Goal: Task Accomplishment & Management: Complete application form

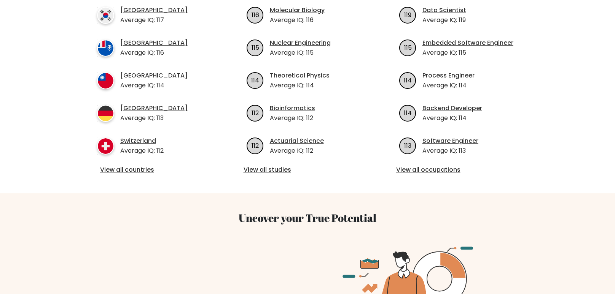
scroll to position [312, 0]
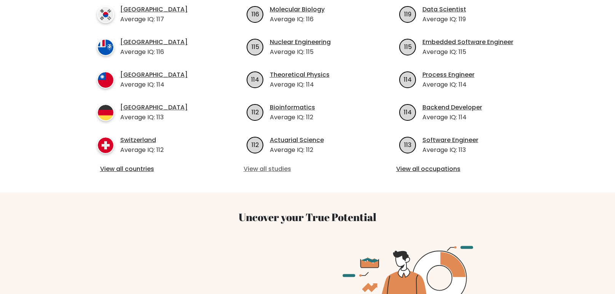
click at [277, 168] on link "View all studies" at bounding box center [307, 169] width 128 height 9
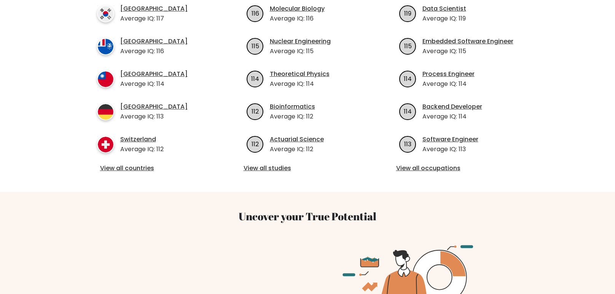
scroll to position [252, 0]
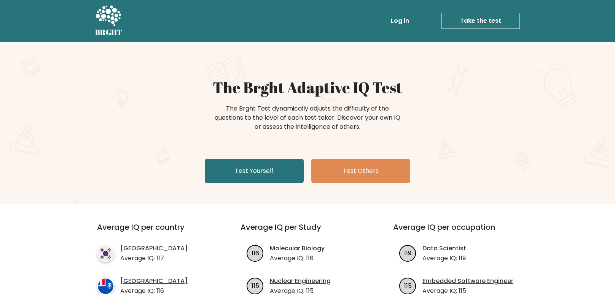
click at [479, 16] on link "Take the test" at bounding box center [480, 21] width 78 height 16
click at [255, 166] on link "Test Yourself" at bounding box center [254, 171] width 99 height 24
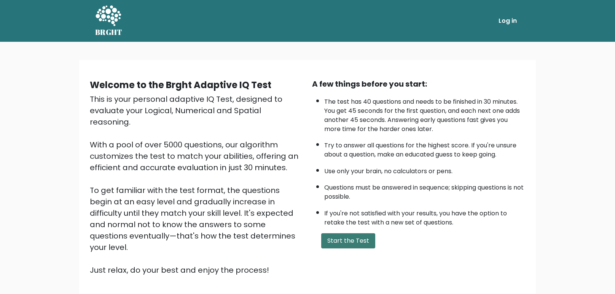
click at [336, 234] on button "Start the Test" at bounding box center [348, 241] width 54 height 15
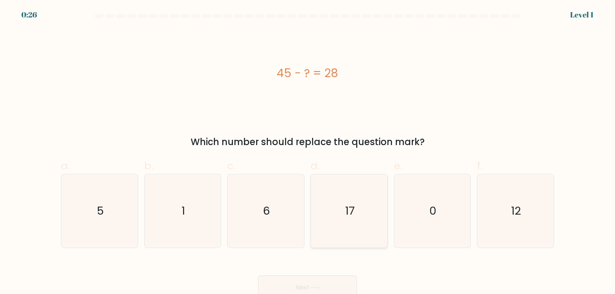
click at [349, 209] on text "17" at bounding box center [350, 211] width 10 height 15
click at [308, 152] on input "d. 17" at bounding box center [307, 149] width 0 height 5
radio input "true"
click at [290, 282] on button "Next" at bounding box center [307, 288] width 99 height 24
click at [515, 218] on text "2" at bounding box center [516, 211] width 6 height 15
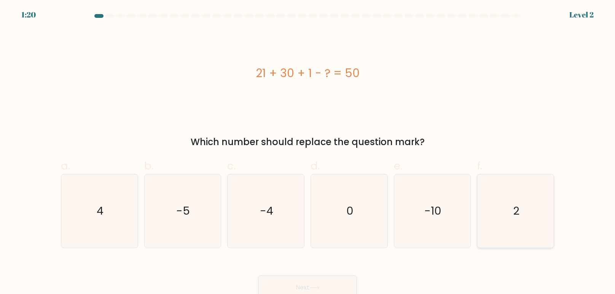
click at [308, 152] on input "f. 2" at bounding box center [307, 149] width 0 height 5
radio input "true"
click at [311, 286] on icon at bounding box center [314, 288] width 10 height 4
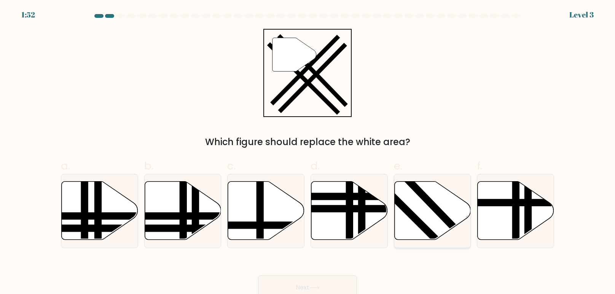
click at [437, 215] on line at bounding box center [465, 239] width 118 height 122
click at [308, 152] on input "e." at bounding box center [307, 149] width 0 height 5
radio input "true"
click at [300, 282] on button "Next" at bounding box center [307, 288] width 99 height 24
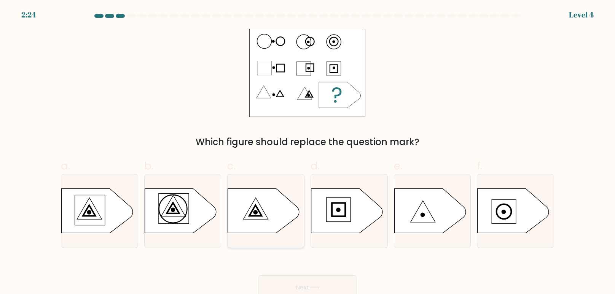
click at [268, 213] on icon at bounding box center [264, 211] width 72 height 45
click at [307, 152] on input "c." at bounding box center [307, 149] width 0 height 5
radio input "true"
click at [304, 288] on button "Next" at bounding box center [307, 288] width 99 height 24
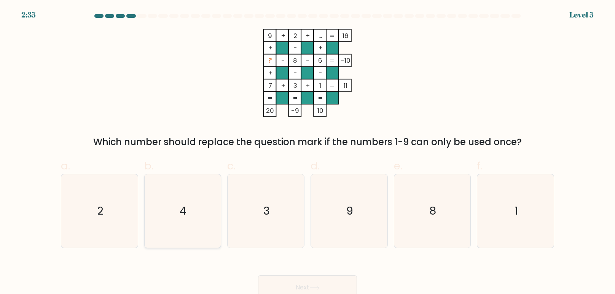
click at [184, 224] on icon "4" at bounding box center [182, 211] width 73 height 73
click at [307, 152] on input "b. 4" at bounding box center [307, 149] width 0 height 5
radio input "true"
click at [348, 277] on button "Next" at bounding box center [307, 288] width 99 height 24
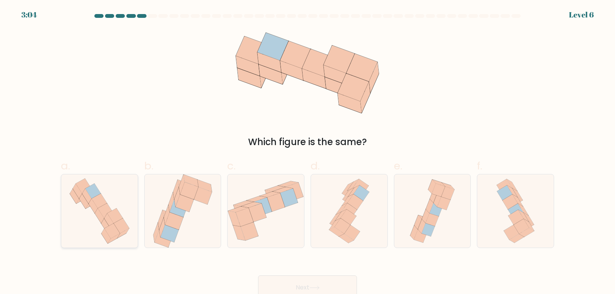
click at [106, 220] on icon at bounding box center [108, 220] width 9 height 15
click at [307, 152] on input "a." at bounding box center [307, 149] width 0 height 5
radio input "true"
click at [326, 284] on button "Next" at bounding box center [307, 288] width 99 height 24
click at [311, 282] on button "Next" at bounding box center [307, 288] width 99 height 24
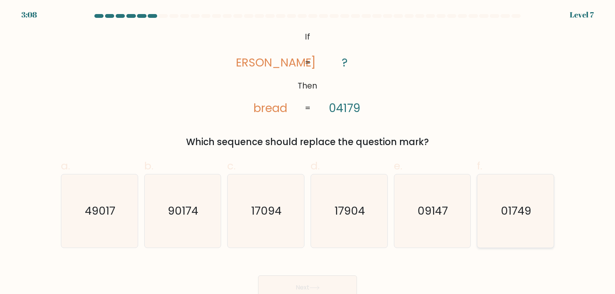
click at [544, 244] on icon "01749" at bounding box center [515, 211] width 73 height 73
click at [308, 152] on input "f. 01749" at bounding box center [307, 149] width 0 height 5
radio input "true"
click at [336, 280] on button "Next" at bounding box center [307, 288] width 99 height 24
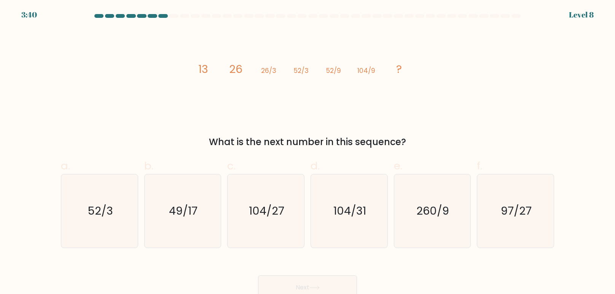
drag, startPoint x: 197, startPoint y: 67, endPoint x: 409, endPoint y: 147, distance: 227.2
click at [409, 147] on div "image/svg+xml 13 26 26/3 52/3 52/9 104/9 ? What is the next number in this sequ…" at bounding box center [307, 89] width 502 height 120
copy div "13 26 26/3 52/3 52/9 104/9 ? What is the next number in this sequence?"
click at [275, 205] on text "104/27" at bounding box center [266, 211] width 35 height 15
click at [307, 152] on input "c. 104/27" at bounding box center [307, 149] width 0 height 5
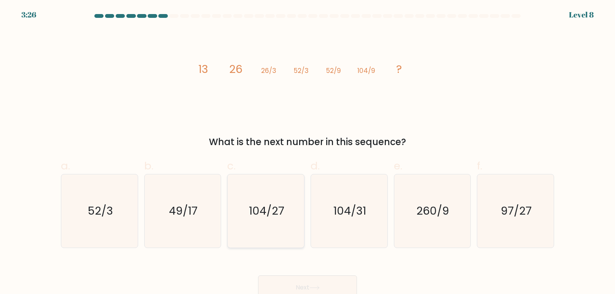
radio input "true"
click at [317, 279] on button "Next" at bounding box center [307, 288] width 99 height 24
